Goal: Navigation & Orientation: Find specific page/section

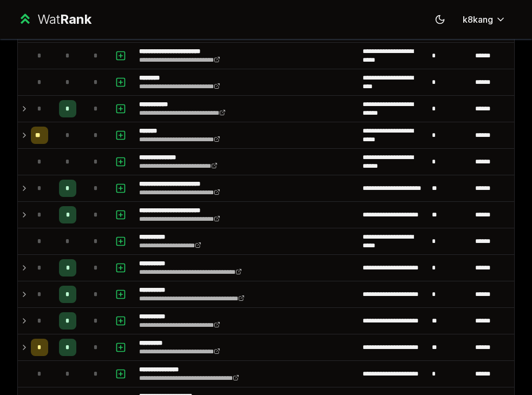
scroll to position [952, 0]
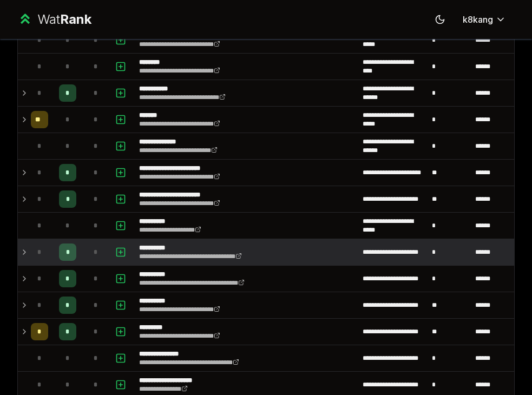
click at [22, 249] on icon at bounding box center [24, 252] width 9 height 13
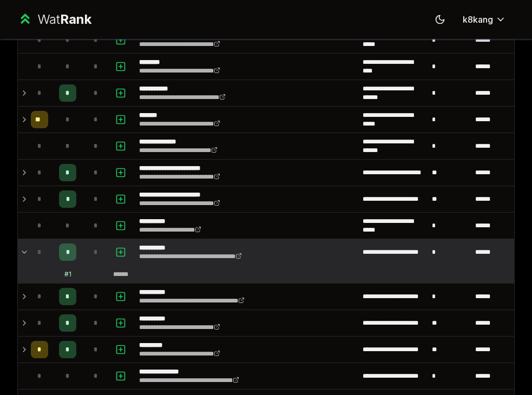
click at [22, 249] on icon at bounding box center [24, 252] width 9 height 13
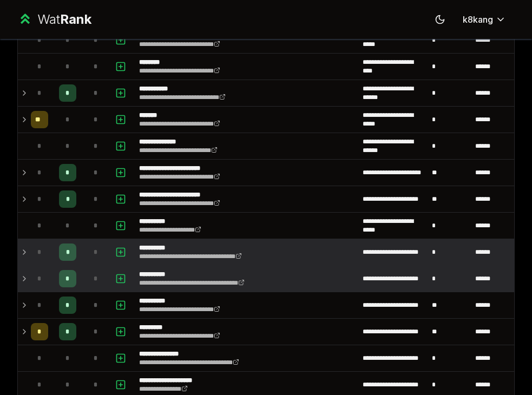
click at [25, 274] on icon at bounding box center [24, 278] width 9 height 13
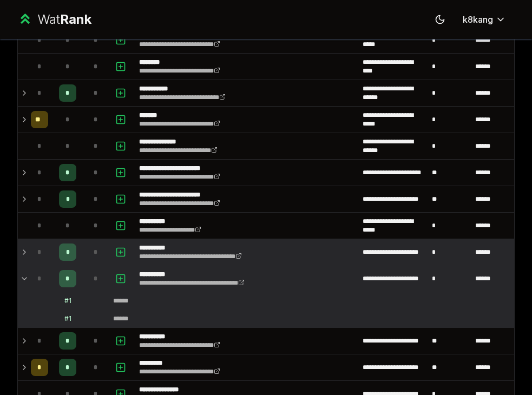
click at [24, 277] on icon at bounding box center [24, 278] width 9 height 13
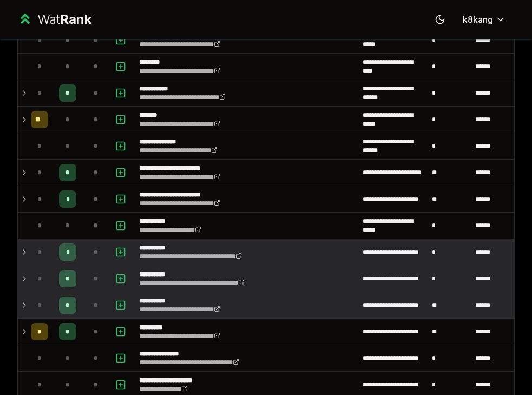
click at [24, 300] on icon at bounding box center [24, 305] width 9 height 13
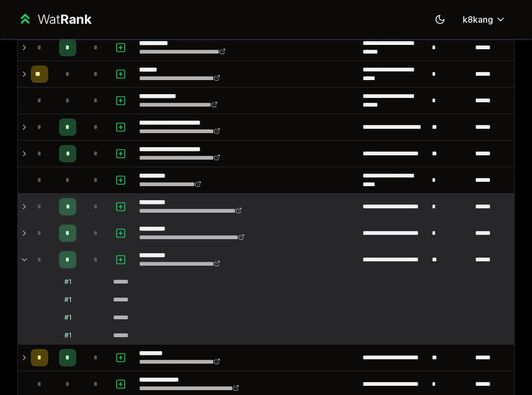
scroll to position [1003, 0]
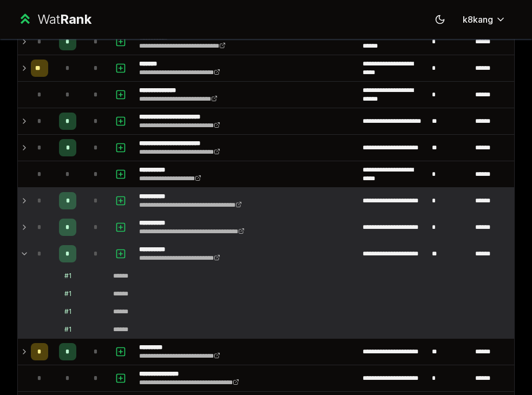
click at [24, 252] on icon at bounding box center [24, 253] width 9 height 13
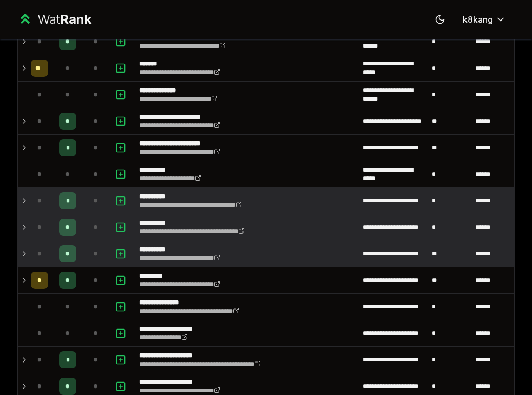
click at [24, 252] on icon at bounding box center [24, 253] width 9 height 13
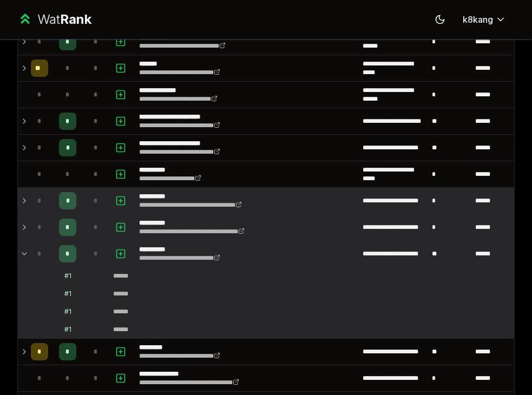
click at [24, 252] on icon at bounding box center [24, 253] width 9 height 13
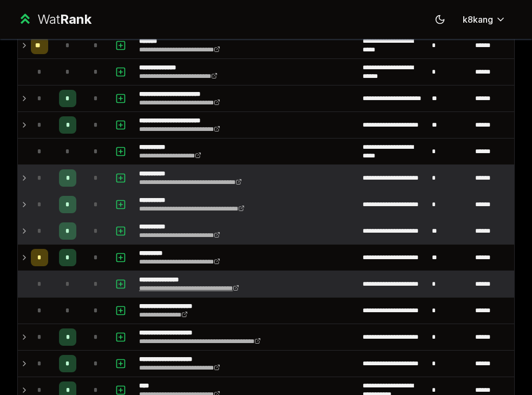
scroll to position [1045, 0]
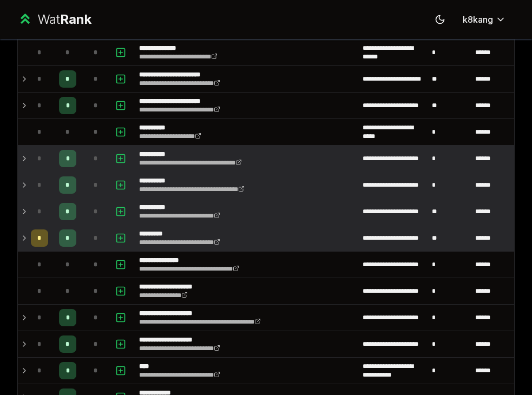
click at [22, 234] on icon at bounding box center [24, 238] width 9 height 13
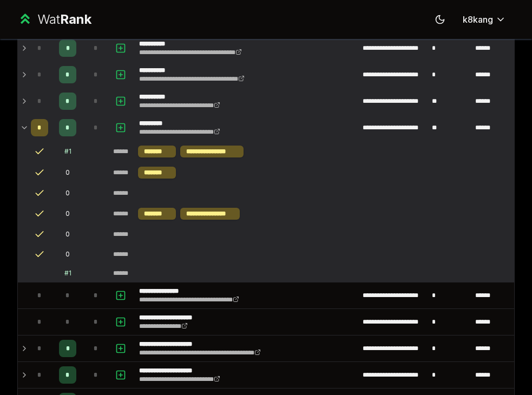
click at [22, 129] on icon at bounding box center [24, 127] width 9 height 13
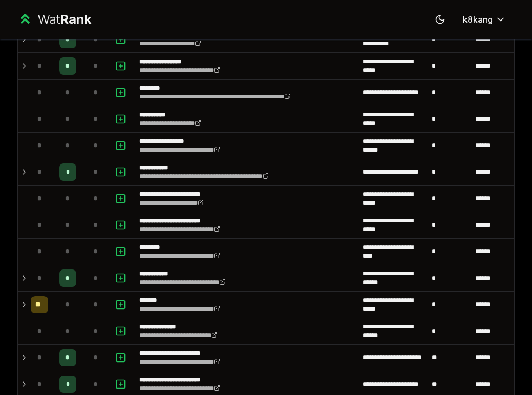
scroll to position [1128, 0]
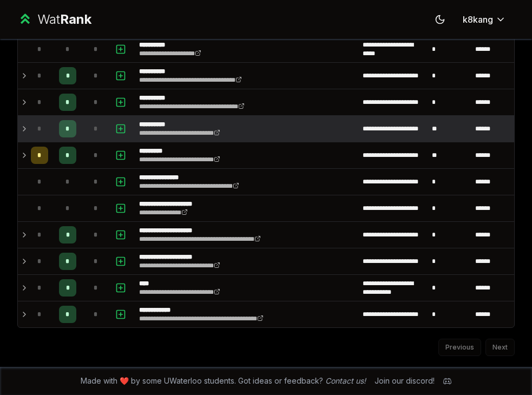
click at [19, 132] on td at bounding box center [22, 129] width 9 height 26
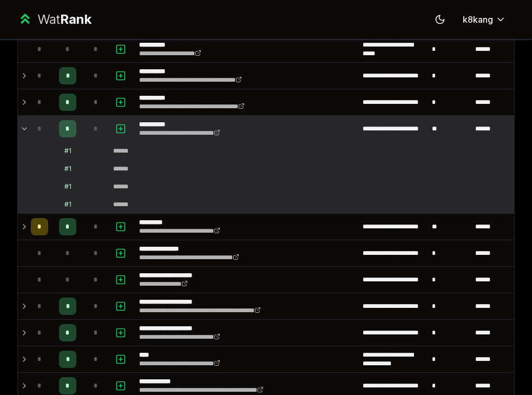
click at [19, 132] on td at bounding box center [22, 129] width 9 height 26
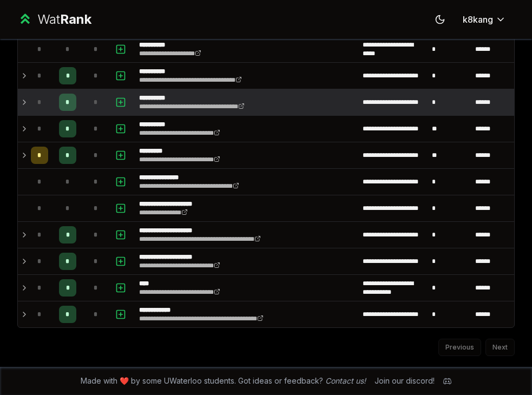
click at [19, 103] on td at bounding box center [22, 102] width 9 height 26
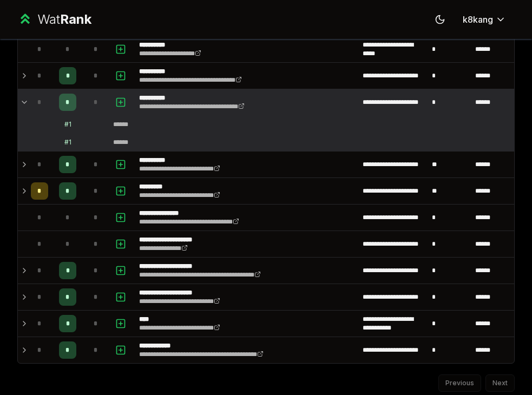
click at [19, 103] on td at bounding box center [22, 102] width 9 height 26
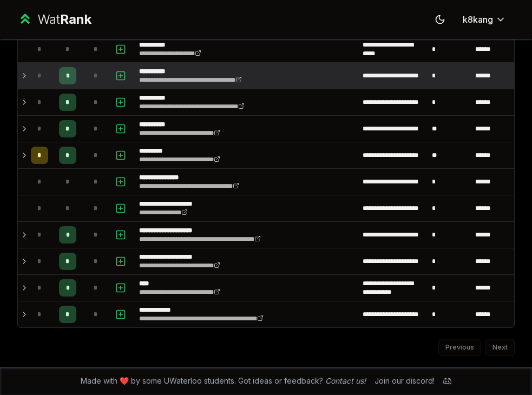
click at [22, 74] on icon at bounding box center [24, 75] width 9 height 13
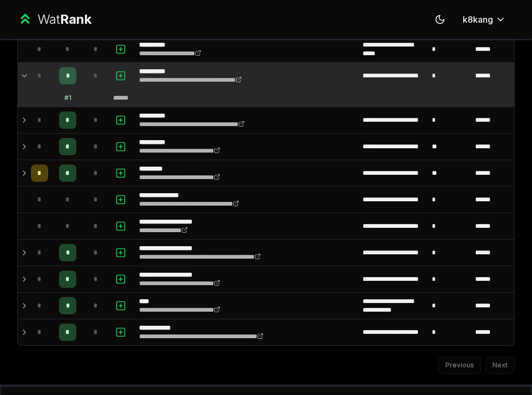
click at [22, 74] on icon at bounding box center [24, 75] width 9 height 13
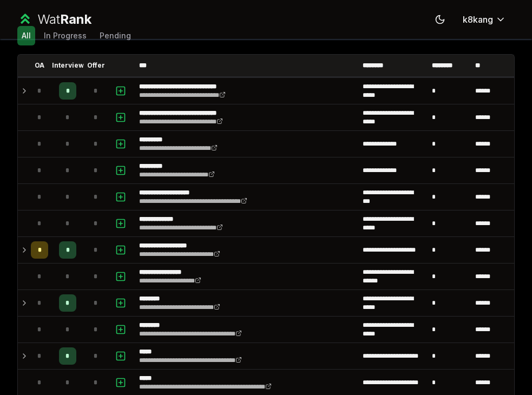
scroll to position [9, 0]
